Goal: Task Accomplishment & Management: Manage account settings

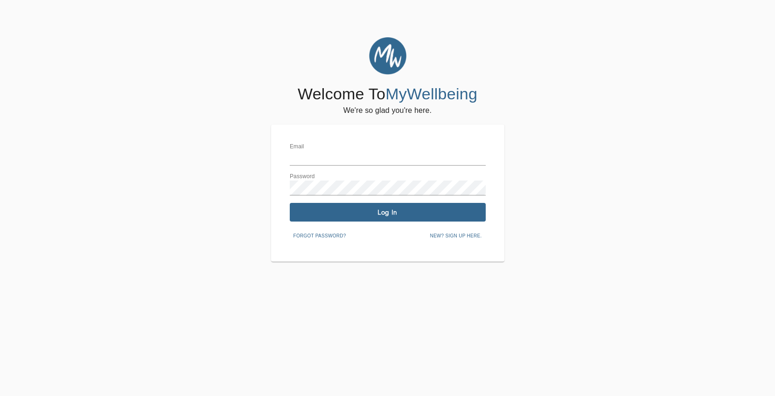
type input "[PERSON_NAME][EMAIL_ADDRESS][PERSON_NAME][DOMAIN_NAME]"
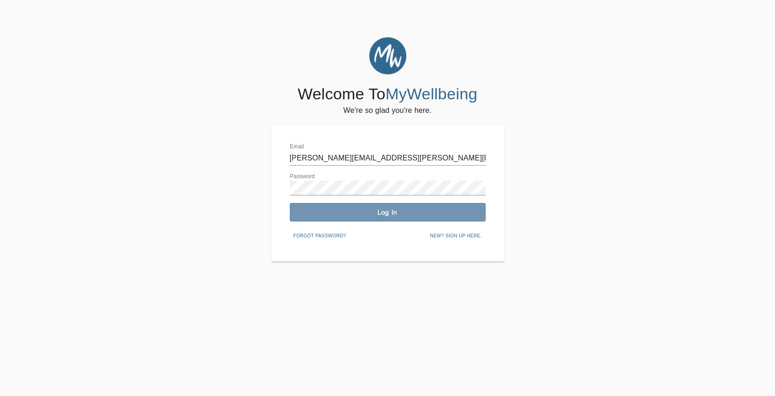
click at [336, 208] on span "Log In" at bounding box center [388, 212] width 189 height 9
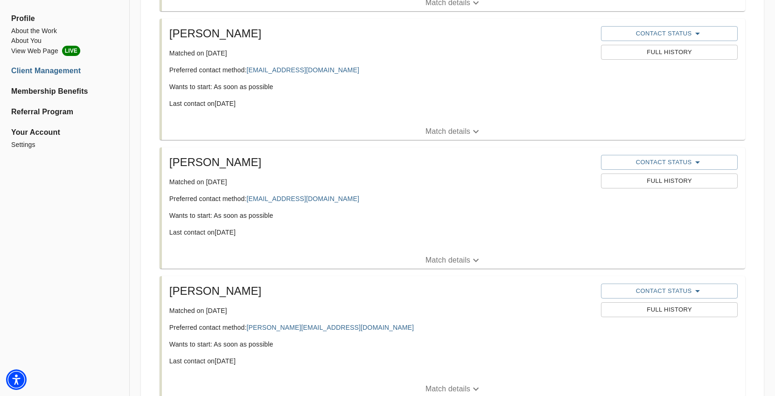
scroll to position [684, 0]
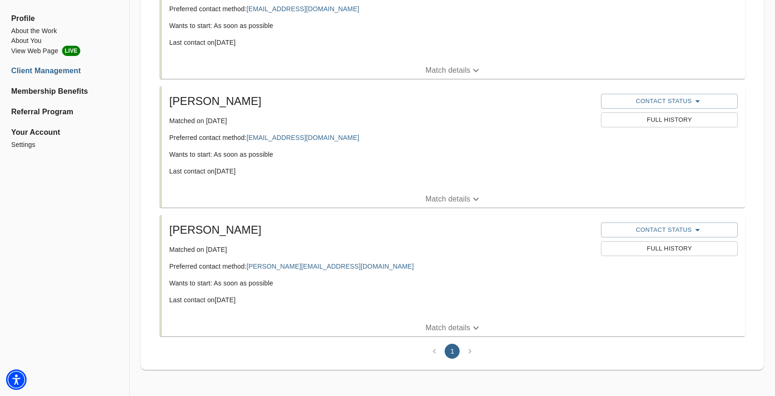
click at [645, 250] on span "Full History" at bounding box center [669, 249] width 127 height 11
click at [668, 122] on span "Full History" at bounding box center [669, 120] width 127 height 11
click at [662, 118] on span "Full History" at bounding box center [669, 120] width 127 height 11
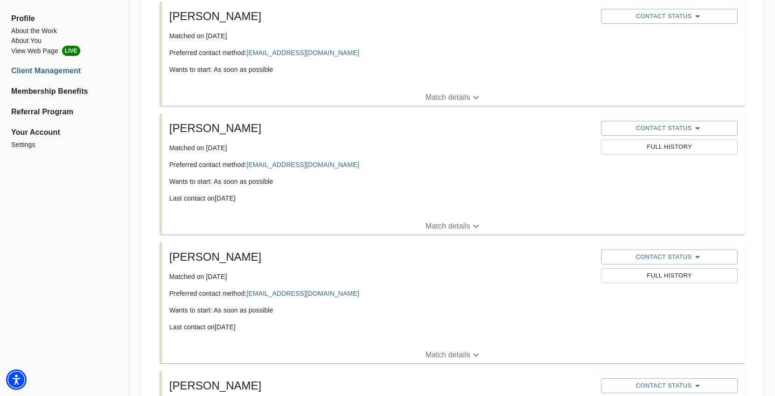
scroll to position [528, 0]
click at [668, 144] on span "Full History" at bounding box center [669, 147] width 127 height 11
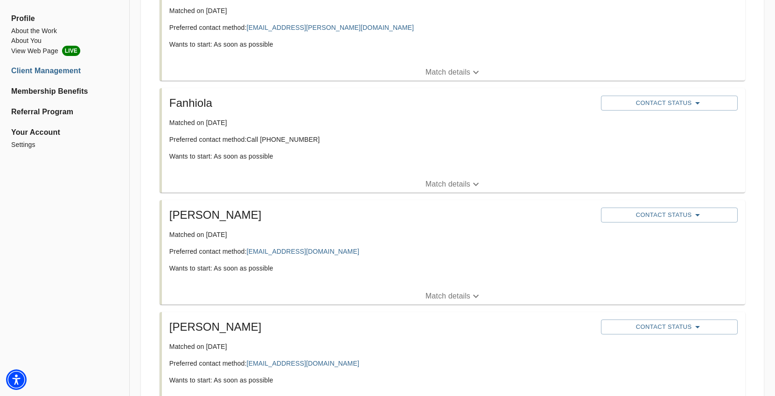
scroll to position [216, 0]
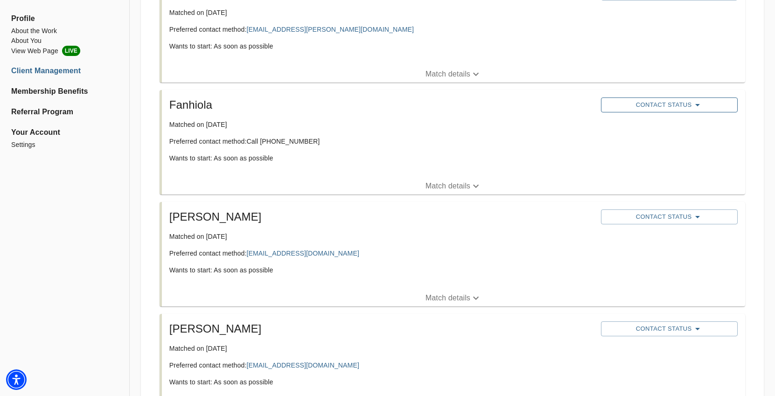
click at [639, 99] on span "Contact Status" at bounding box center [669, 104] width 127 height 11
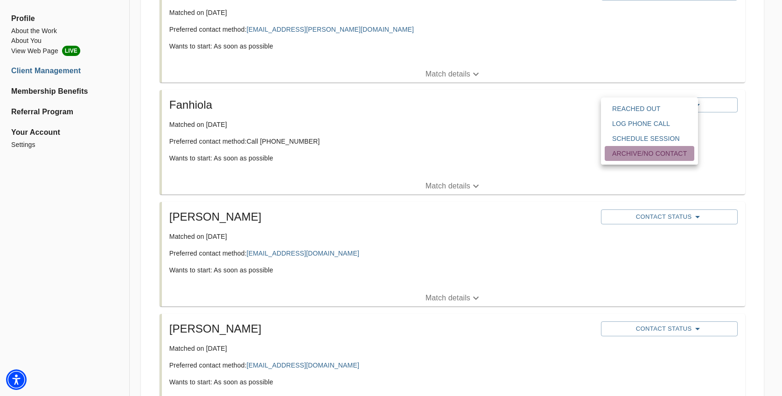
click at [625, 157] on span "Archive/No contact" at bounding box center [649, 153] width 75 height 9
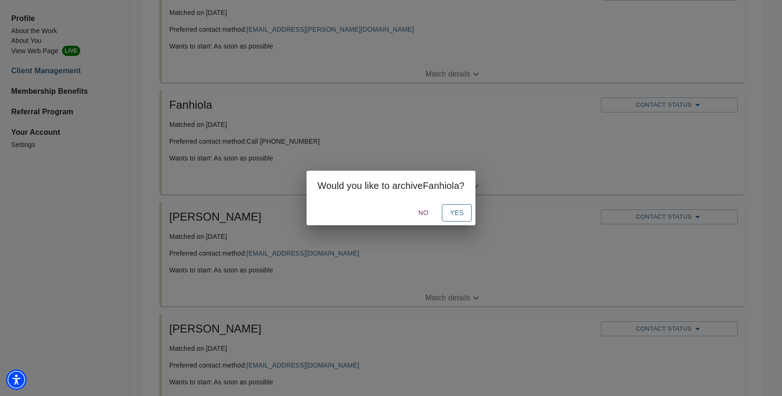
click at [453, 217] on span "Yes" at bounding box center [456, 213] width 15 height 12
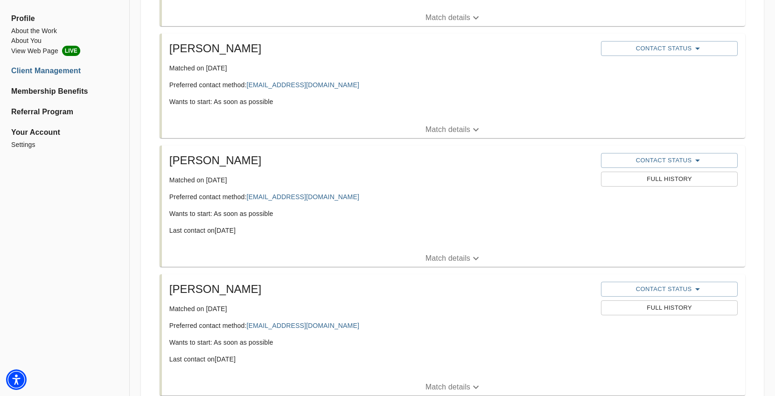
scroll to position [401, 0]
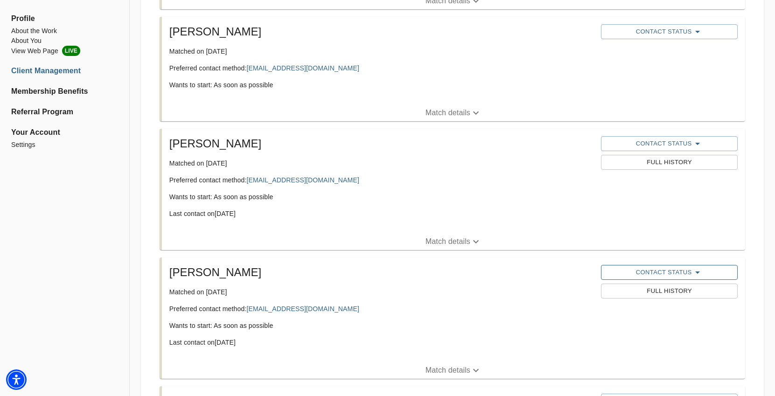
click at [631, 266] on button "Contact Status" at bounding box center [669, 272] width 137 height 15
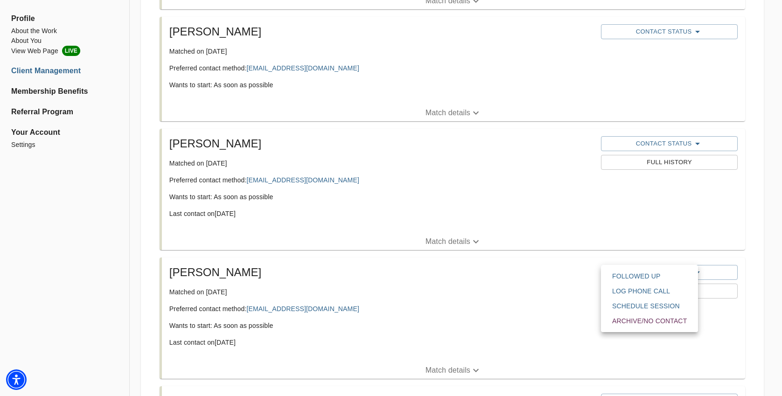
click at [628, 322] on span "Archive/No contact" at bounding box center [649, 320] width 75 height 9
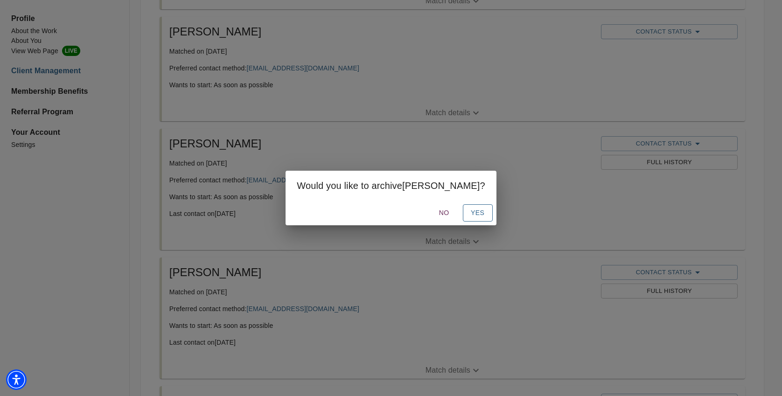
click at [470, 215] on span "Yes" at bounding box center [477, 213] width 15 height 12
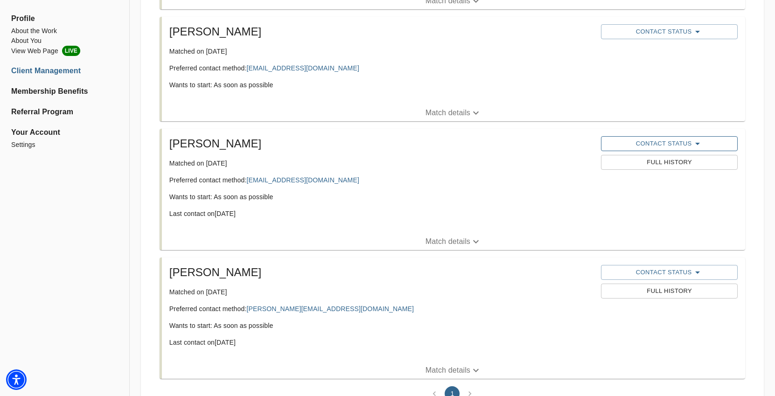
click at [641, 142] on span "Contact Status" at bounding box center [669, 143] width 127 height 11
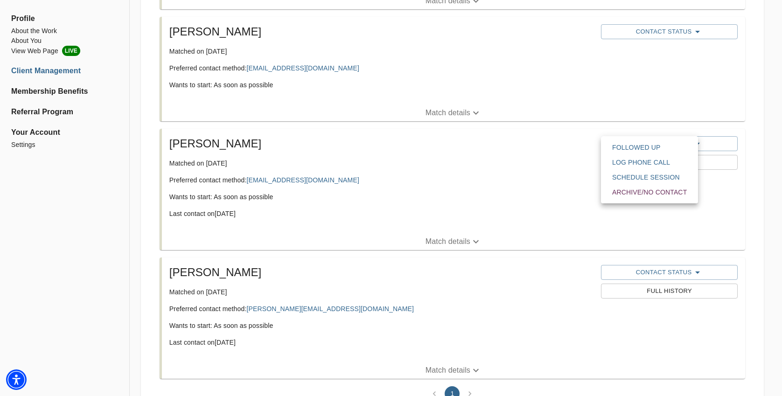
click at [615, 192] on span "Archive/No contact" at bounding box center [649, 192] width 75 height 9
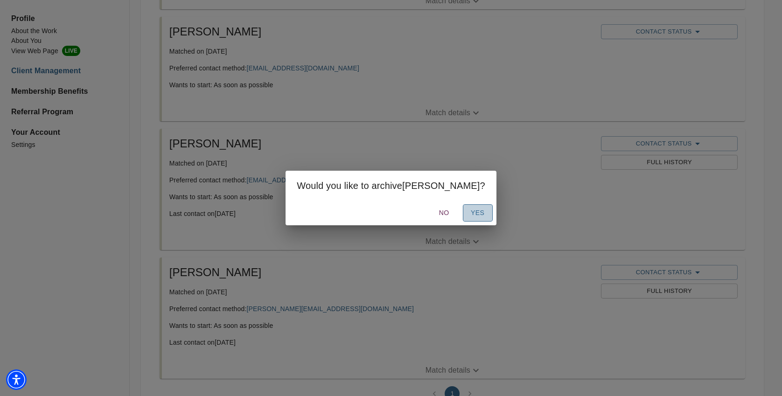
click at [470, 214] on span "Yes" at bounding box center [477, 213] width 15 height 12
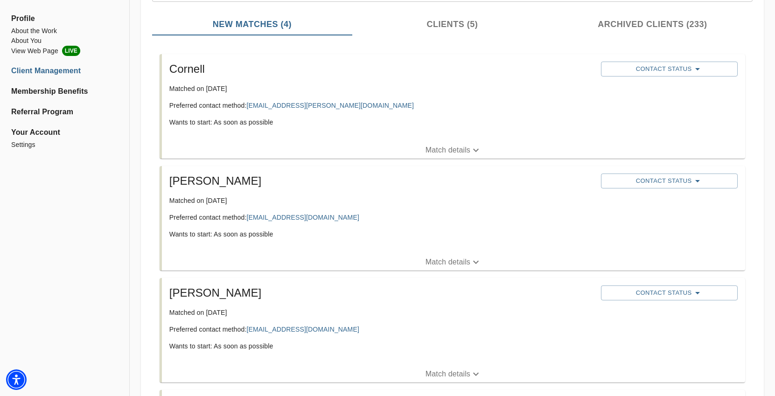
scroll to position [239, 0]
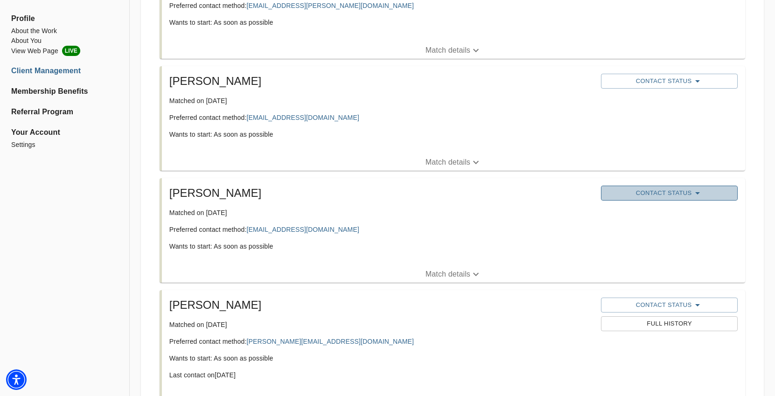
click at [675, 194] on span "Contact Status" at bounding box center [669, 193] width 127 height 11
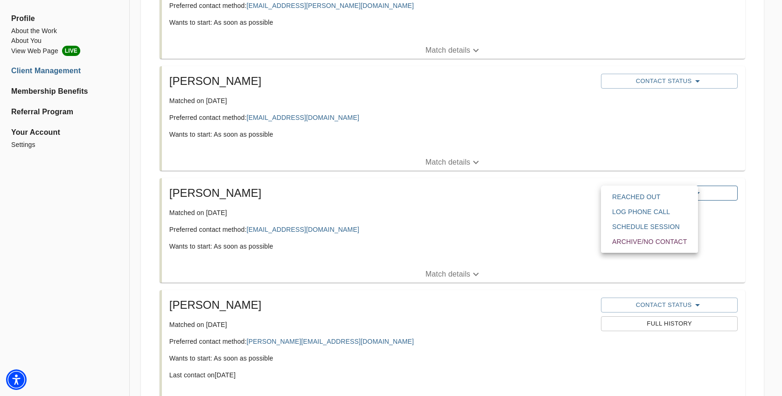
click at [675, 194] on span "Reached Out" at bounding box center [649, 196] width 75 height 9
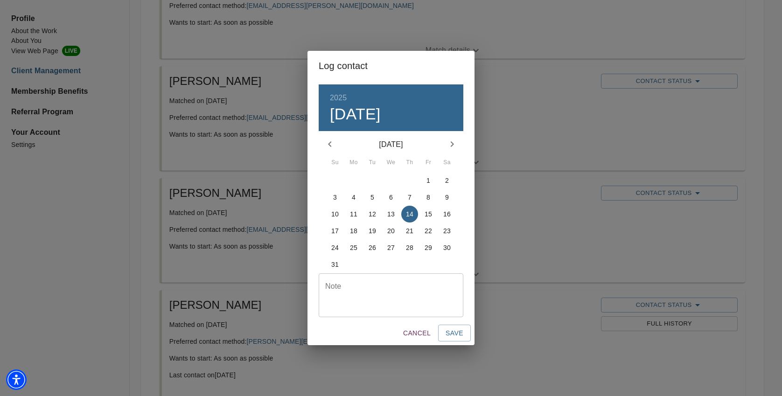
drag, startPoint x: 516, startPoint y: 252, endPoint x: 463, endPoint y: 294, distance: 67.6
click at [515, 252] on div "Log contact 2025 Thu, Aug [DATE] Mo Tu We Th Fr Sa 27 28 29 30 31 1 2 3 4 5 6 7…" at bounding box center [391, 198] width 782 height 396
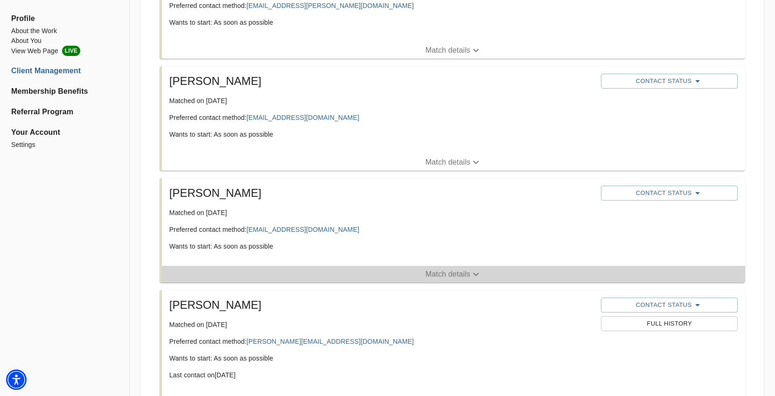
click at [444, 276] on p "Match details" at bounding box center [448, 274] width 45 height 11
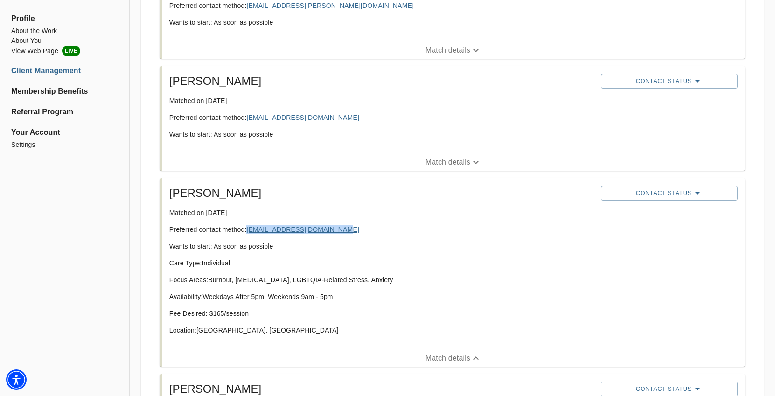
copy link "[EMAIL_ADDRESS][DOMAIN_NAME]"
click at [441, 249] on p "Wants to start: As soon as possible" at bounding box center [381, 246] width 425 height 9
click at [668, 192] on span "Contact Status" at bounding box center [669, 193] width 127 height 11
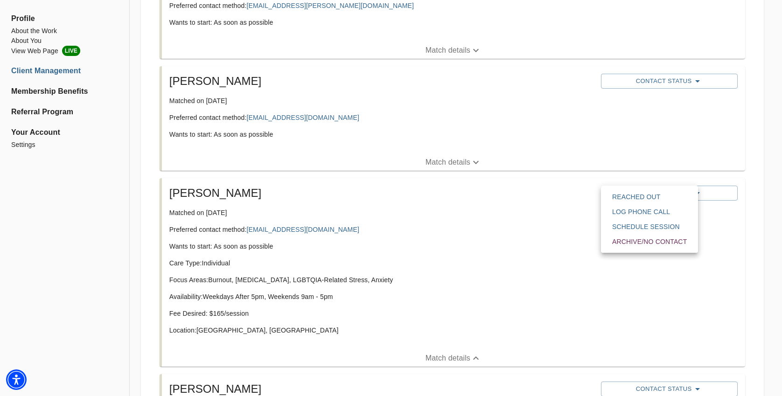
click at [633, 198] on span "Reached Out" at bounding box center [649, 196] width 75 height 9
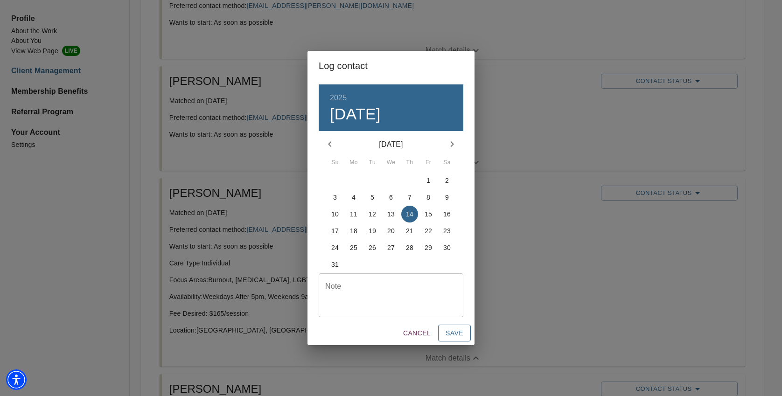
click at [455, 336] on span "Save" at bounding box center [455, 334] width 18 height 12
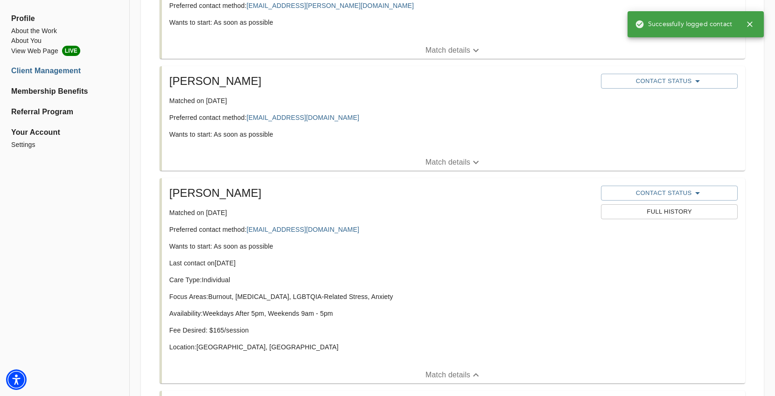
click at [456, 161] on p "Match details" at bounding box center [448, 162] width 45 height 11
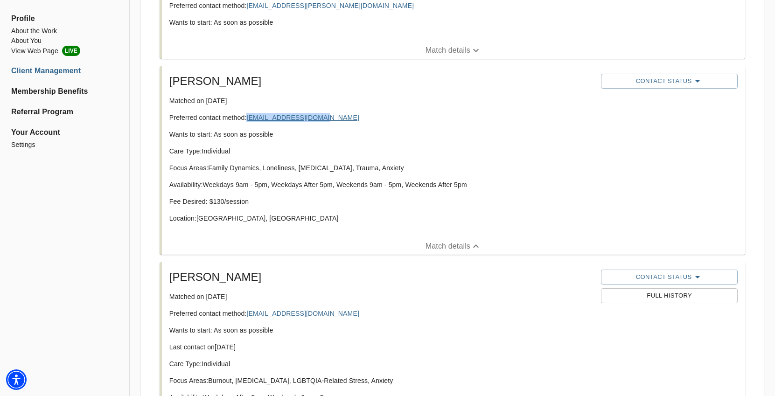
copy link "[EMAIL_ADDRESS][DOMAIN_NAME]"
click at [402, 119] on p "Preferred contact method: [EMAIL_ADDRESS][DOMAIN_NAME]" at bounding box center [381, 117] width 425 height 9
click at [600, 87] on div "Contact Status" at bounding box center [669, 81] width 140 height 19
click at [616, 83] on span "Contact Status" at bounding box center [669, 81] width 127 height 11
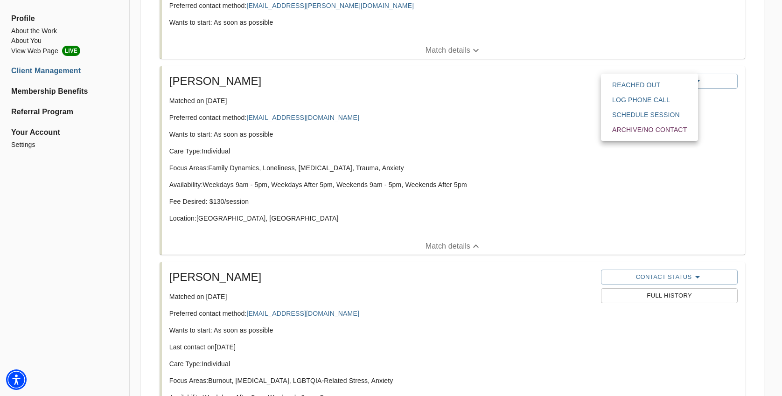
click at [632, 88] on span "Reached Out" at bounding box center [649, 84] width 75 height 9
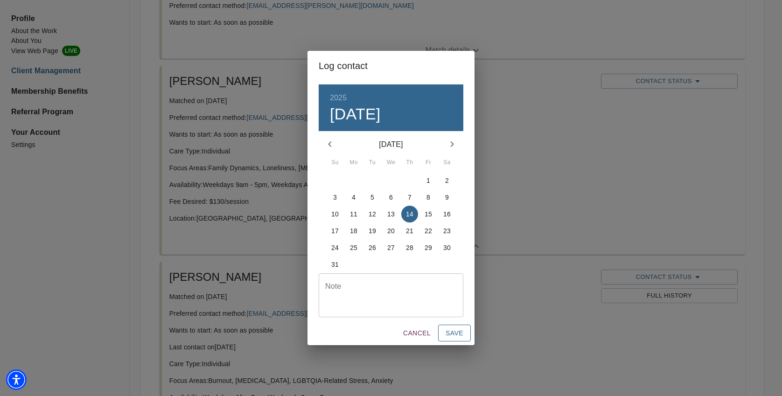
click at [453, 335] on span "Save" at bounding box center [455, 334] width 18 height 12
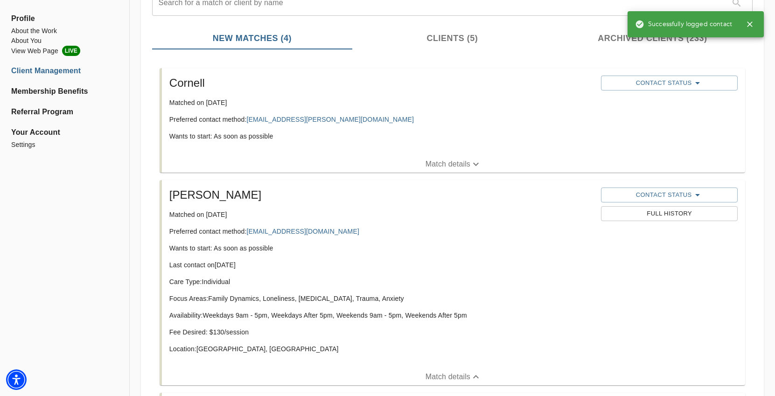
scroll to position [19, 0]
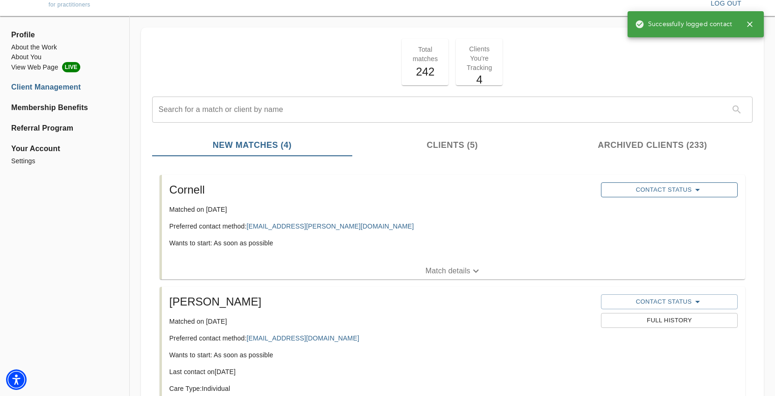
click at [643, 190] on span "Contact Status" at bounding box center [669, 189] width 127 height 11
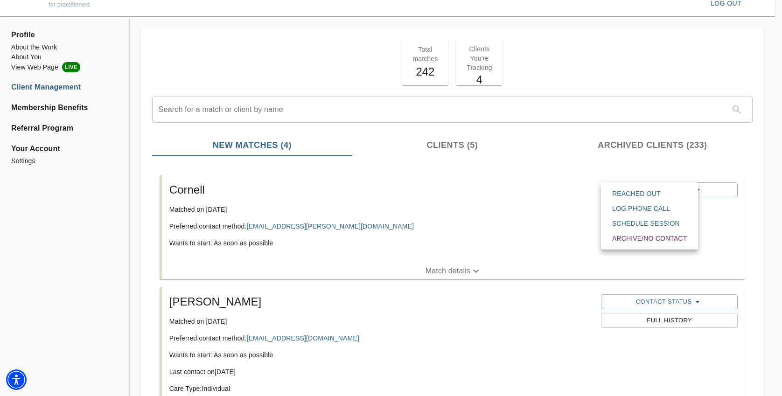
click at [628, 210] on span "Log Phone Call" at bounding box center [649, 208] width 75 height 9
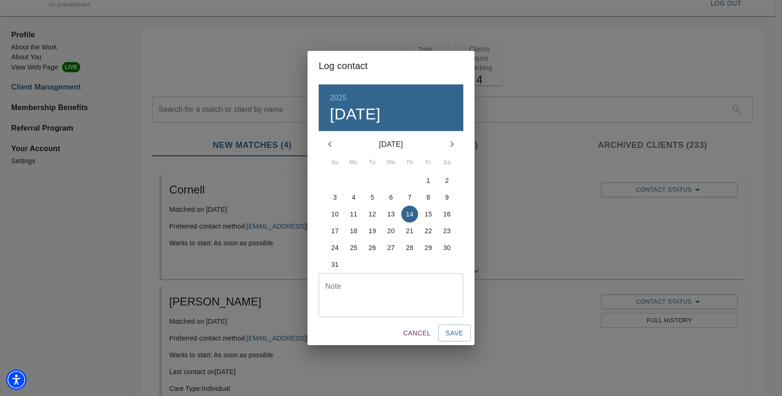
click at [350, 233] on p "18" at bounding box center [353, 230] width 7 height 9
click at [458, 333] on span "Save" at bounding box center [455, 334] width 18 height 12
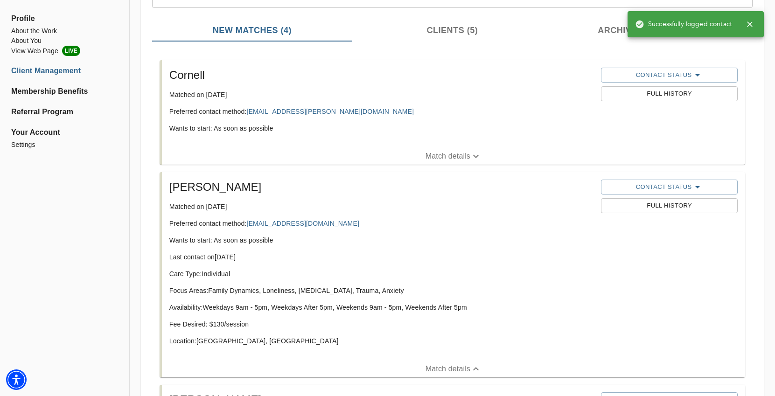
scroll to position [0, 0]
